Goal: Task Accomplishment & Management: Use online tool/utility

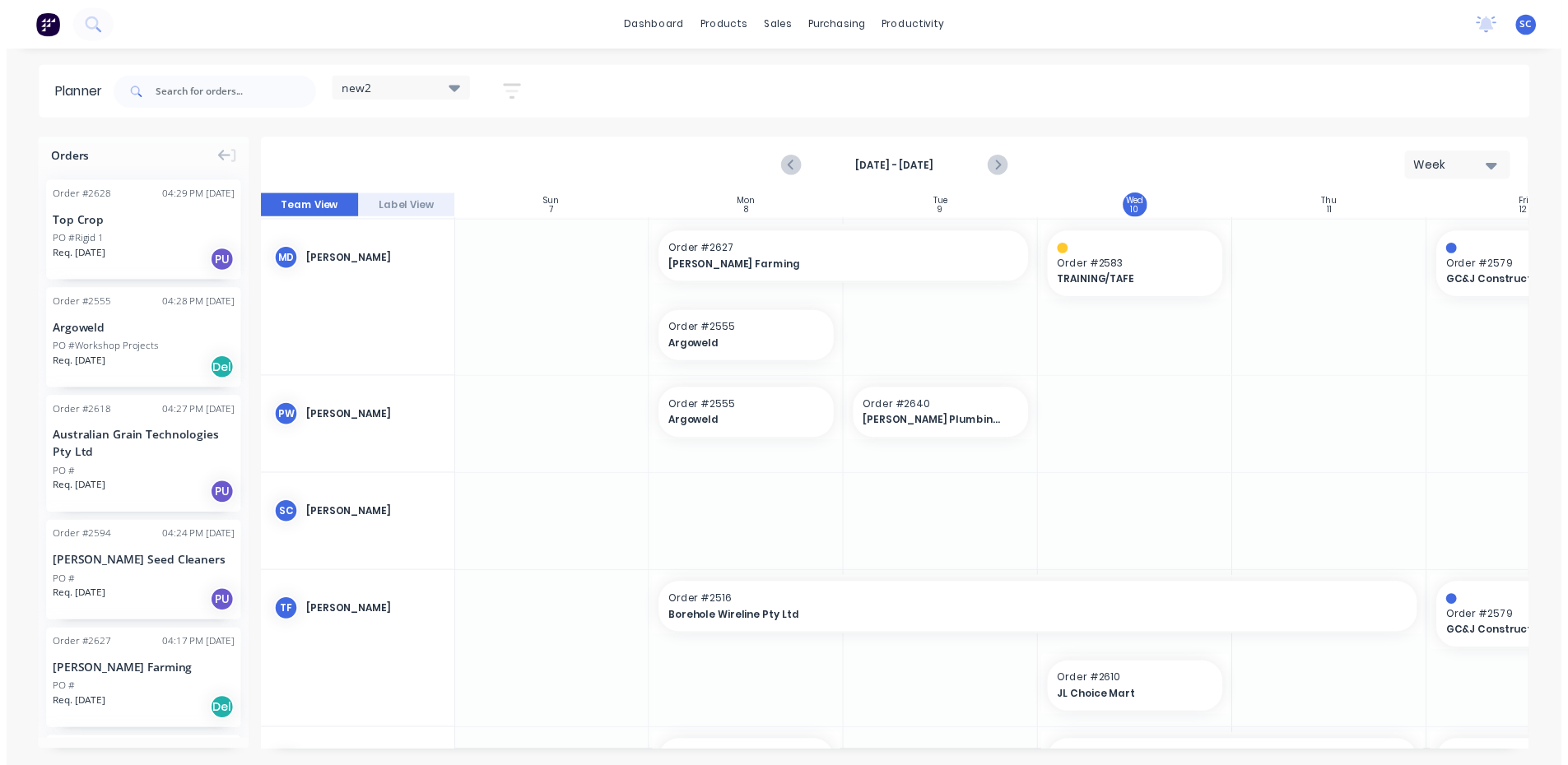
scroll to position [741, 1]
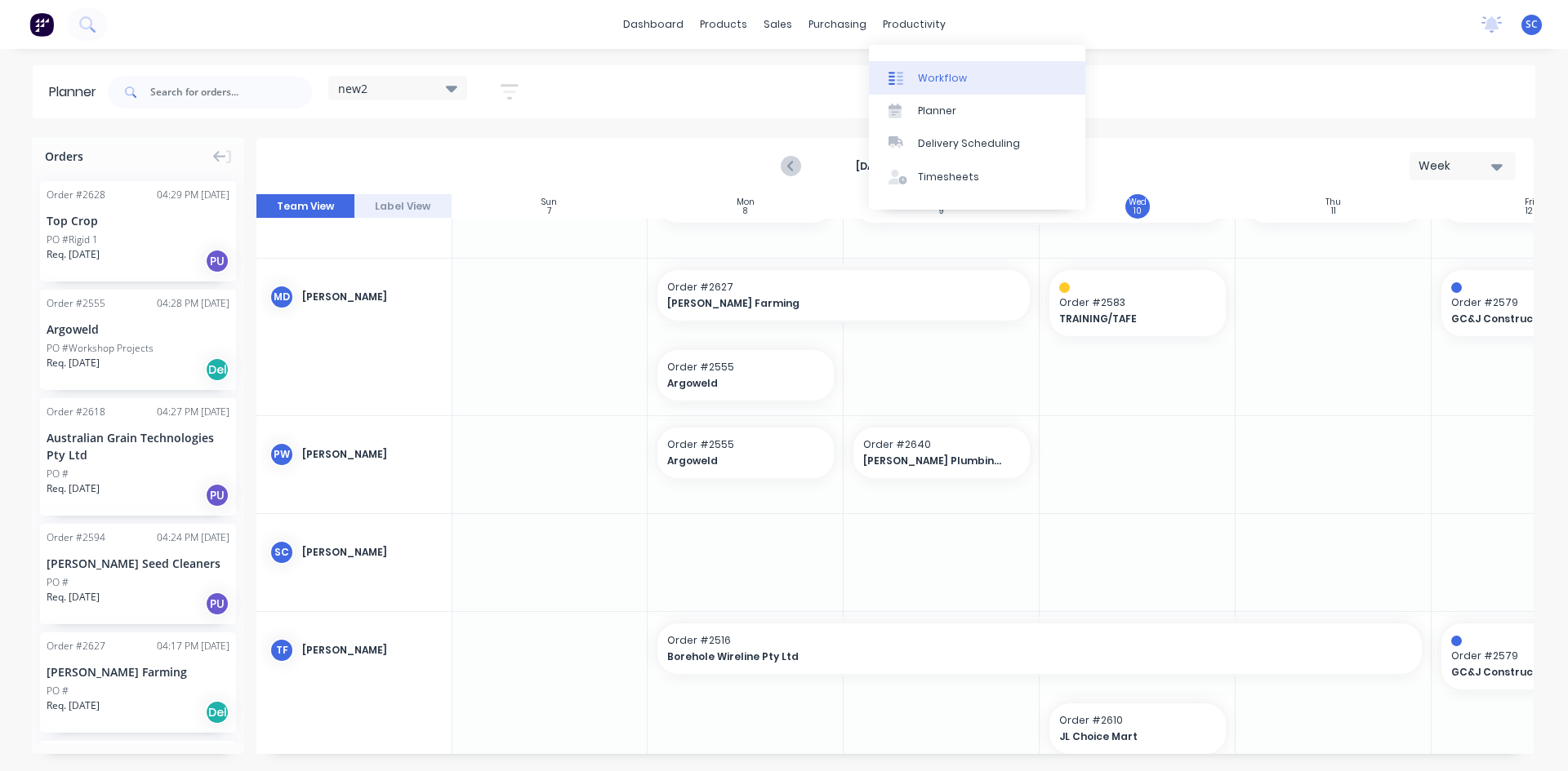
click at [928, 71] on div "Workflow" at bounding box center [942, 79] width 49 height 15
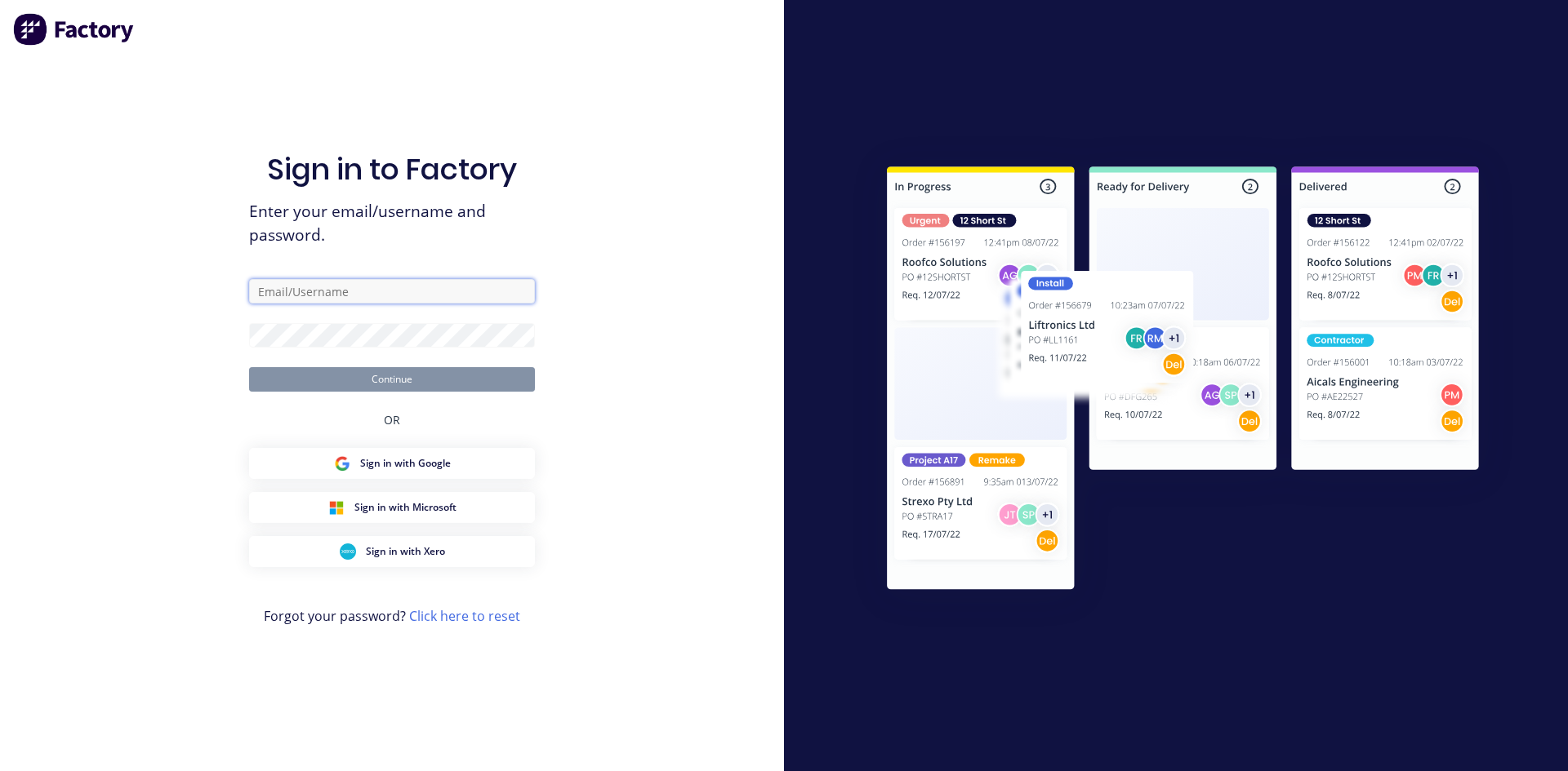
type input "[EMAIL_ADDRESS][DOMAIN_NAME]"
click at [430, 383] on button "Continue" at bounding box center [392, 379] width 286 height 24
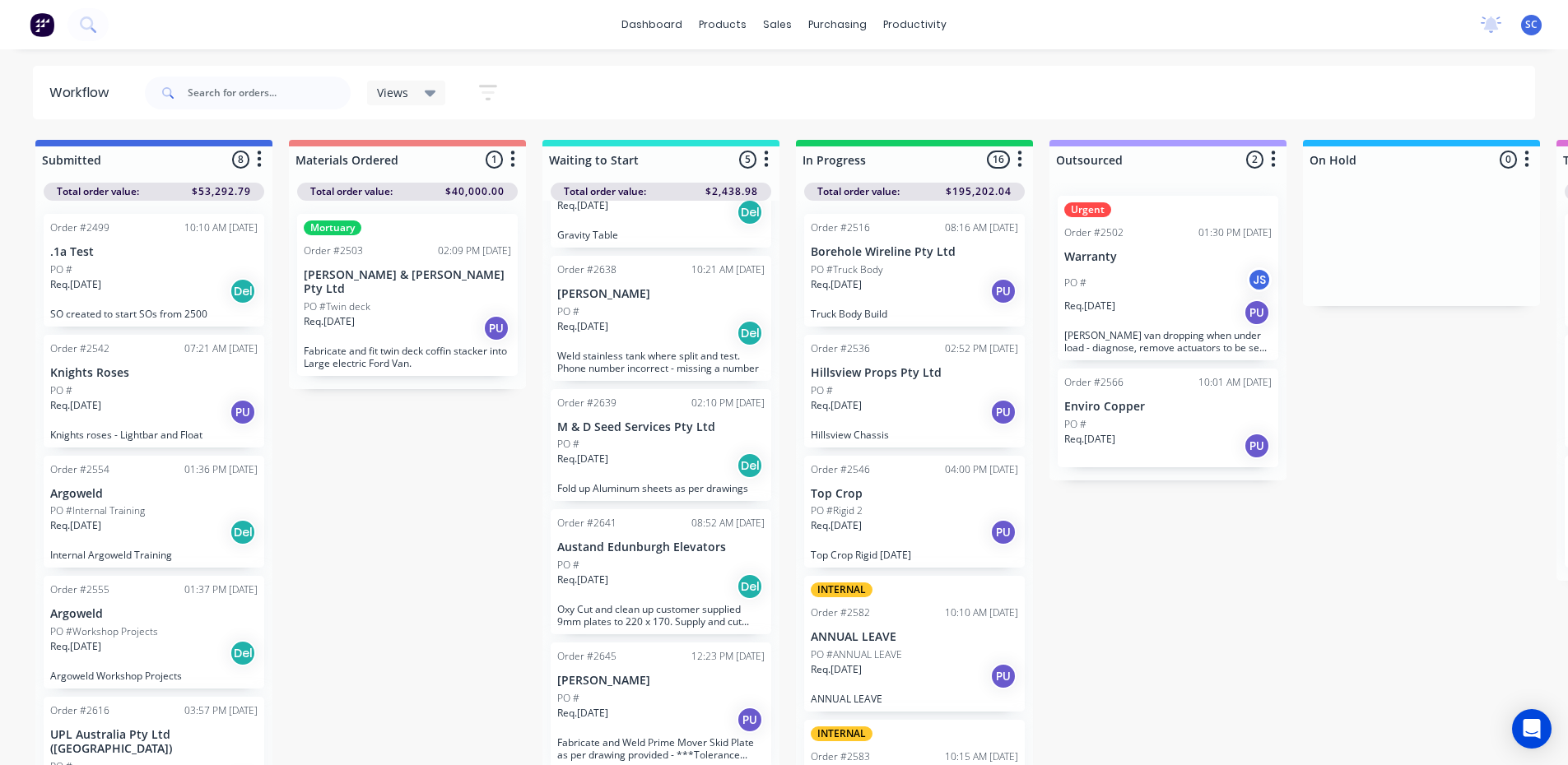
scroll to position [16, 0]
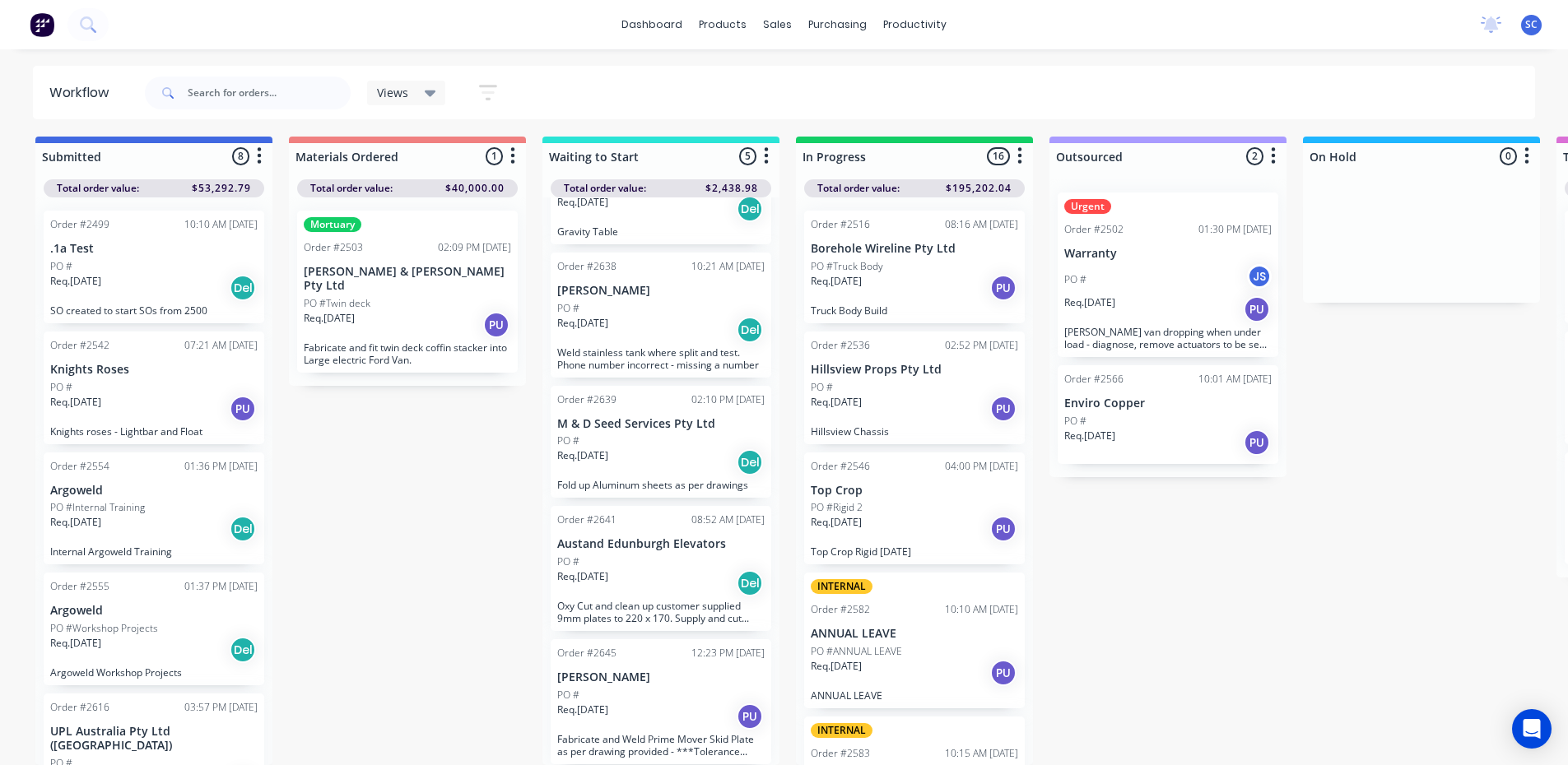
click at [676, 452] on div "Req. [DATE] Del" at bounding box center [661, 462] width 207 height 28
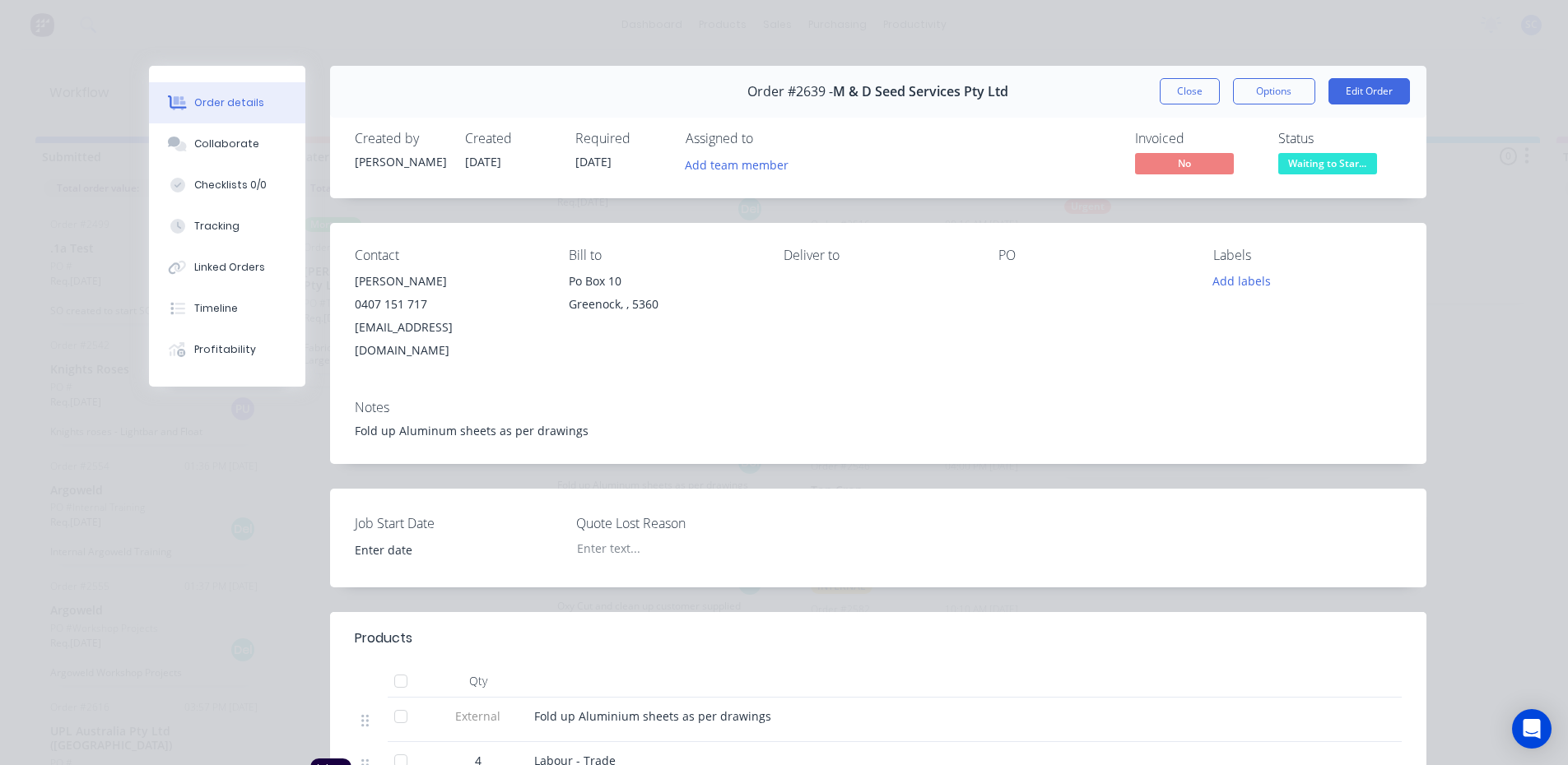
type input "[DATE]"
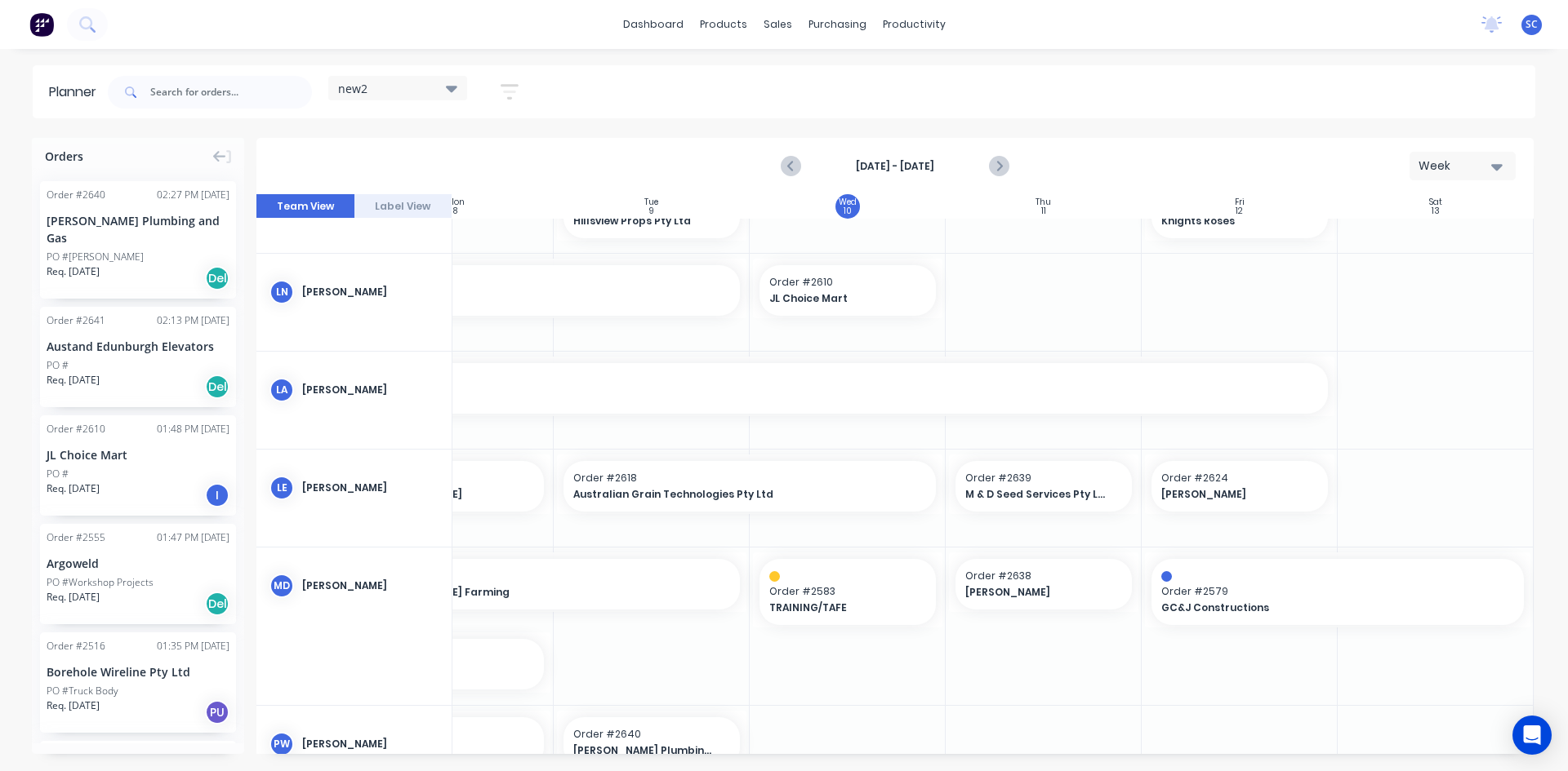
scroll to position [489, 296]
click at [393, 200] on button "Label View" at bounding box center [403, 207] width 98 height 24
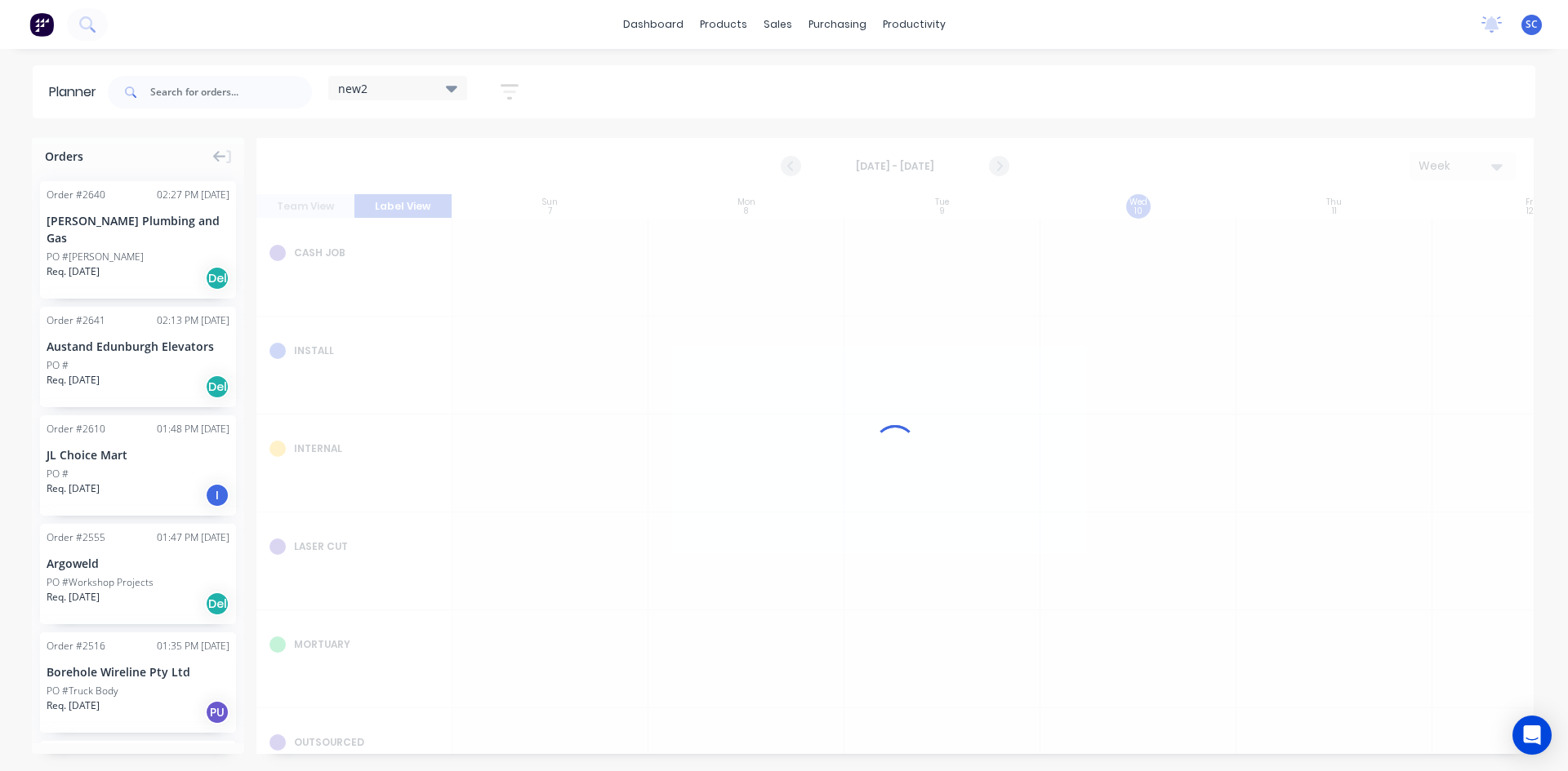
scroll to position [0, 1]
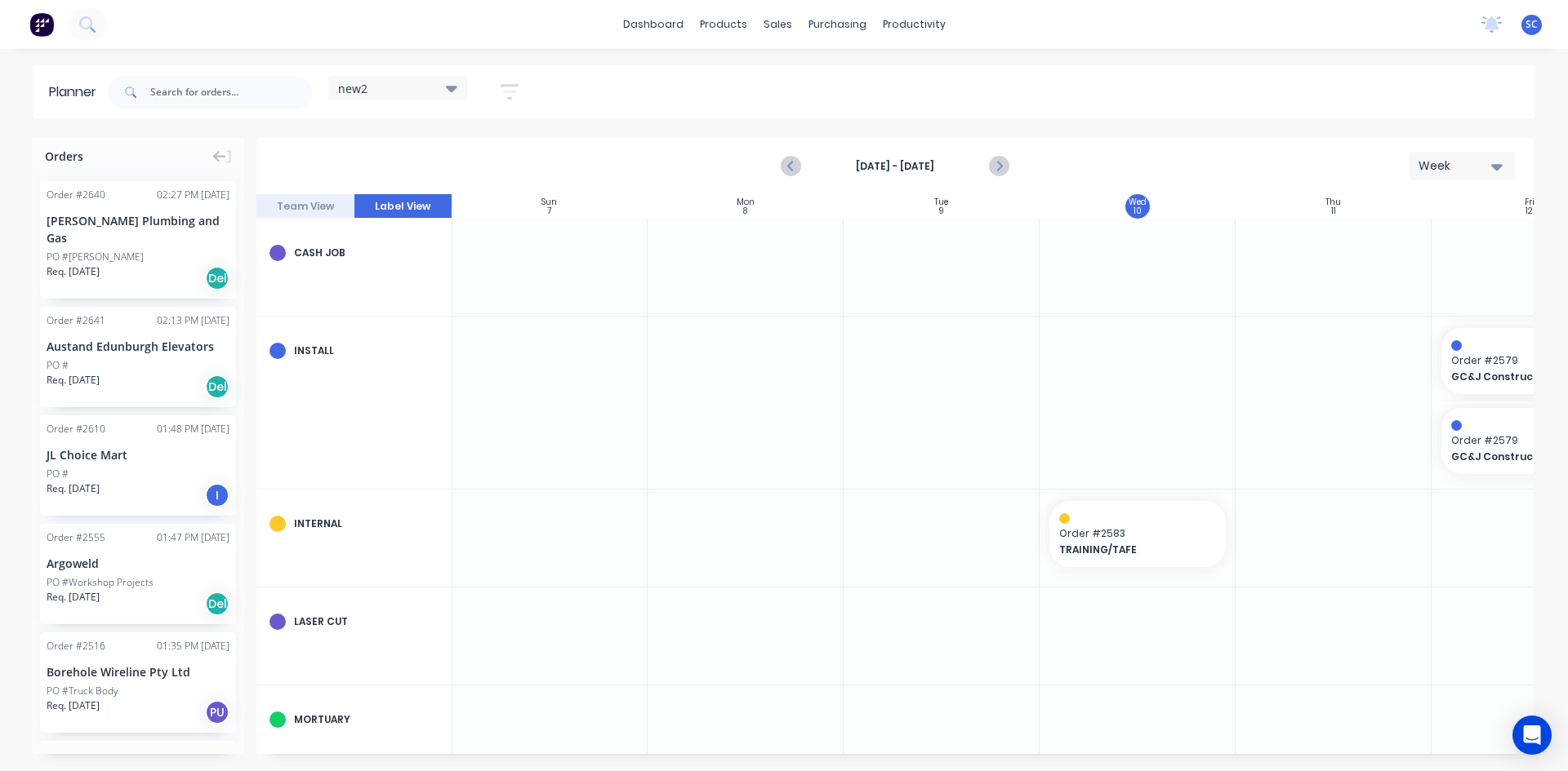
click at [312, 207] on button "Team View" at bounding box center [306, 207] width 98 height 24
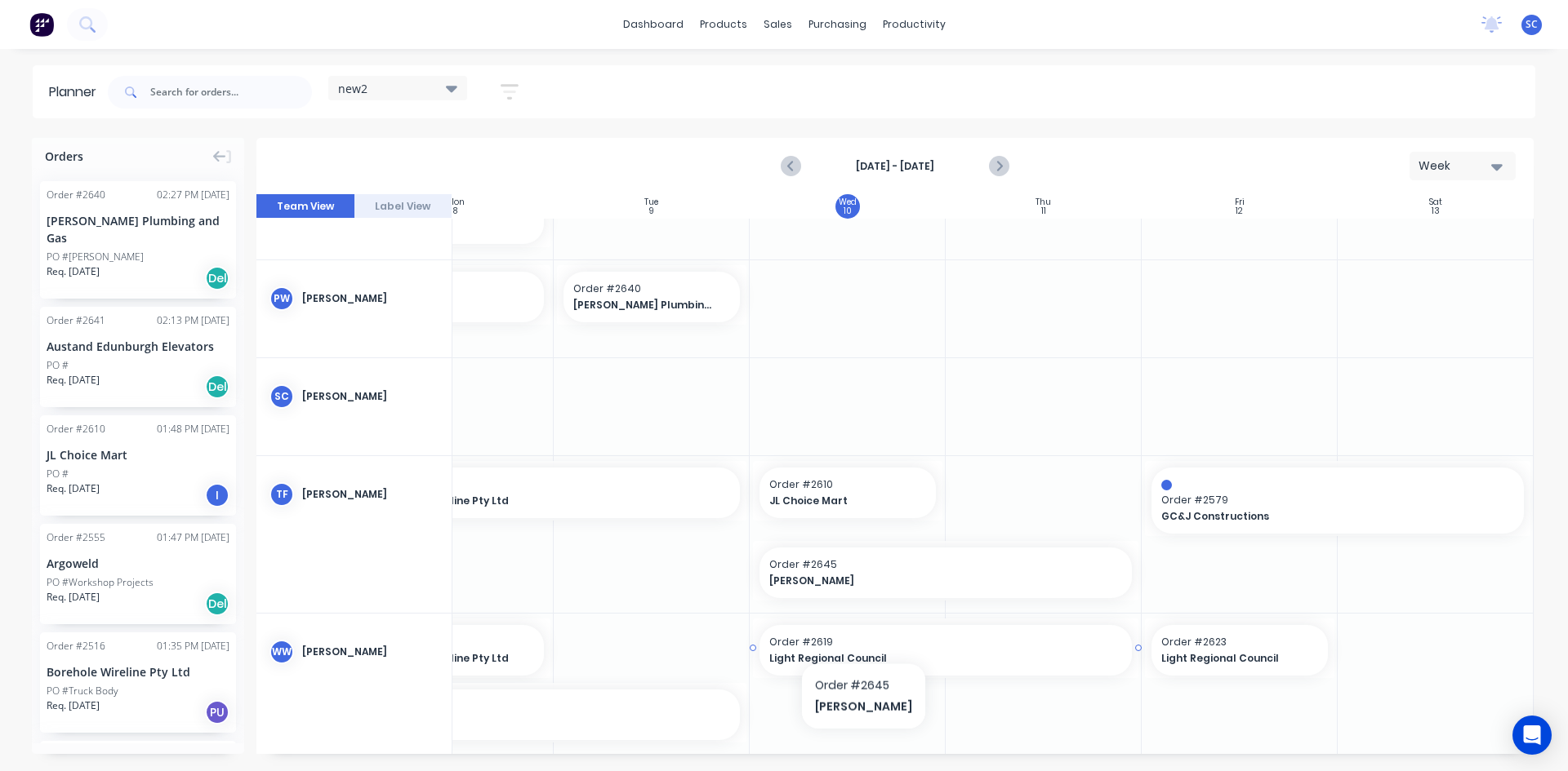
scroll to position [955, 298]
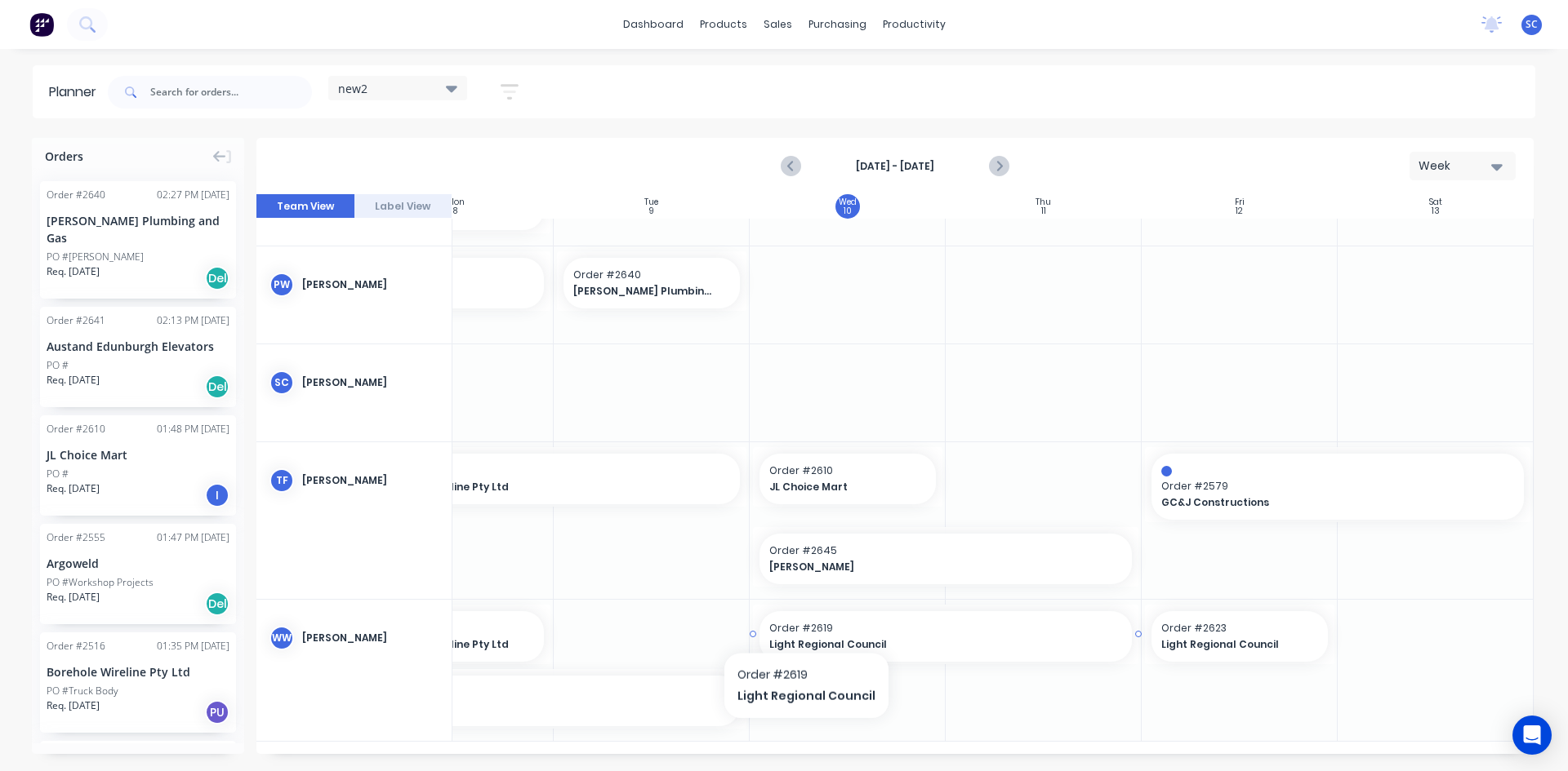
click at [802, 624] on span "Order # 2619" at bounding box center [946, 628] width 353 height 15
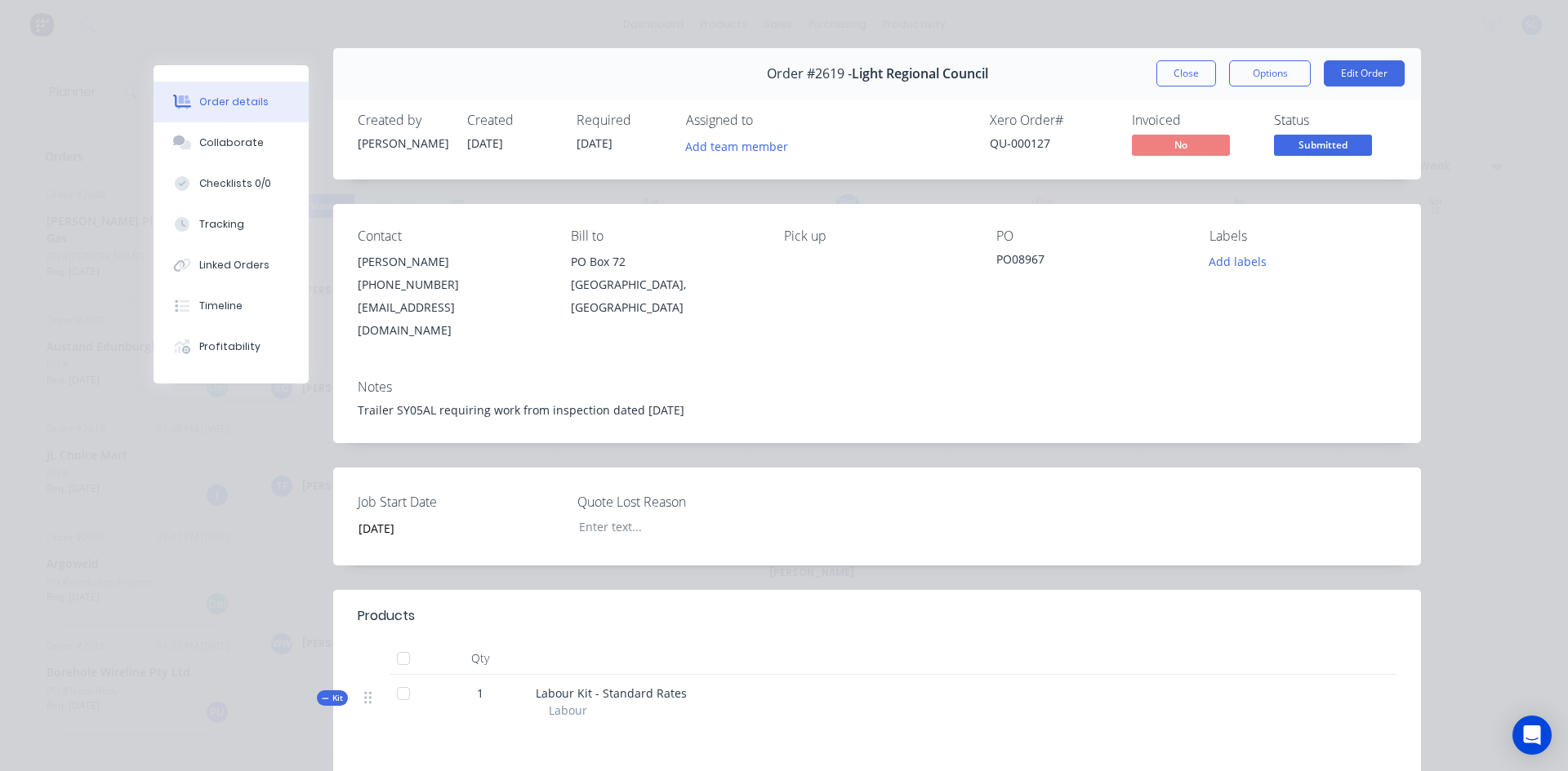
scroll to position [0, 0]
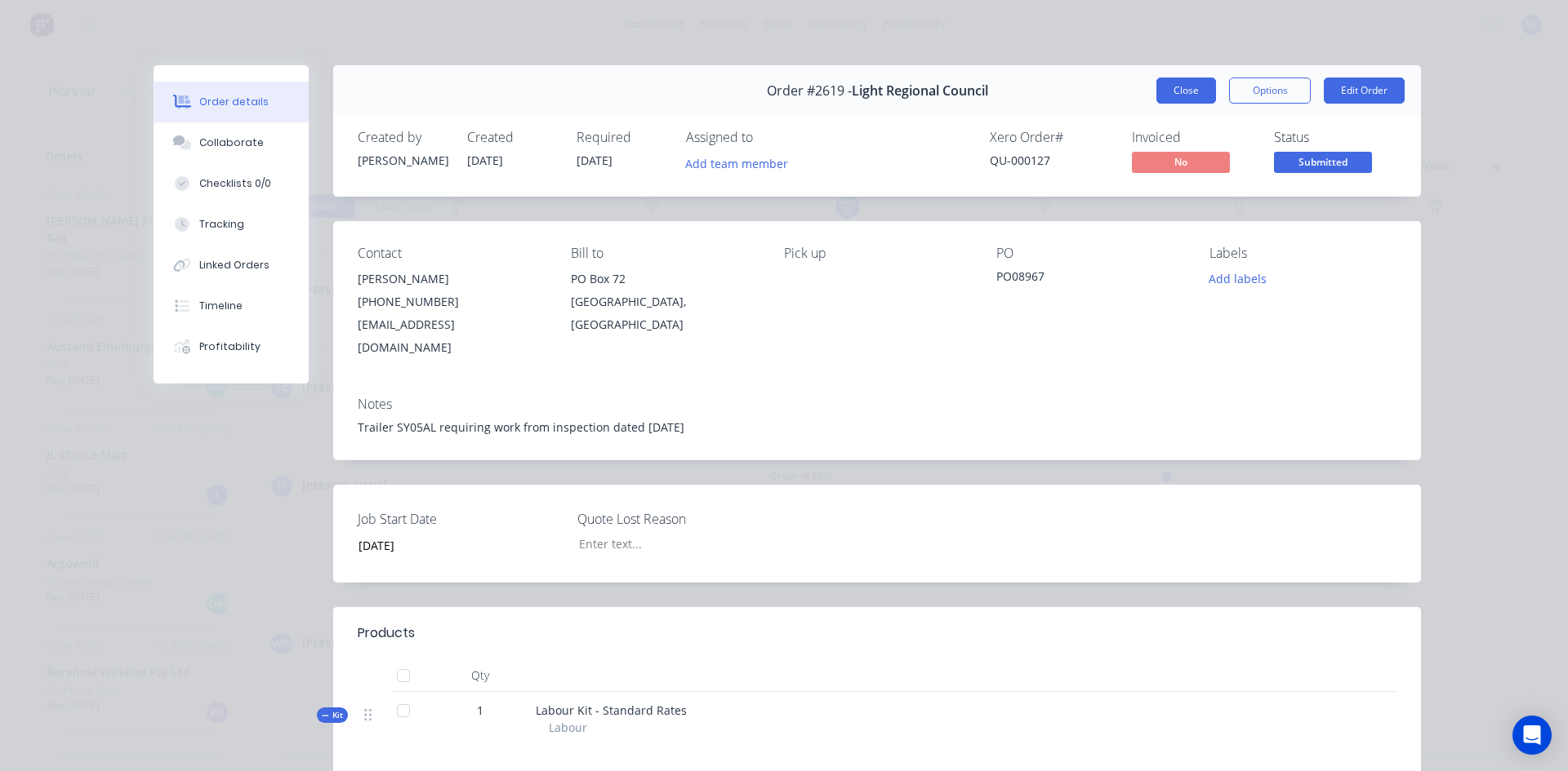
click at [1182, 85] on button "Close" at bounding box center [1186, 91] width 59 height 26
